Goal: Information Seeking & Learning: Learn about a topic

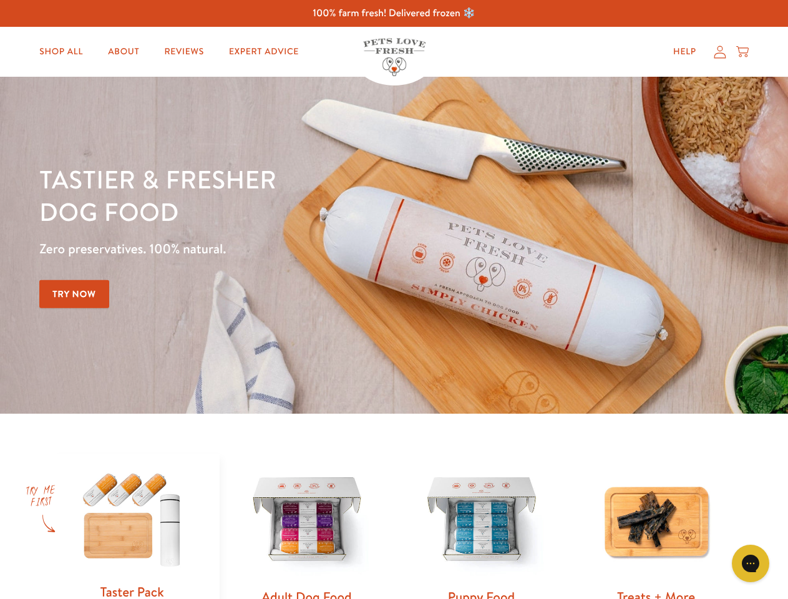
click at [394, 299] on div "Tastier & fresher dog food Zero preservatives. 100% natural. Try Now" at bounding box center [275, 245] width 473 height 165
click at [750, 563] on icon "Gorgias live chat" at bounding box center [750, 563] width 12 height 12
